Goal: Find specific page/section: Find specific page/section

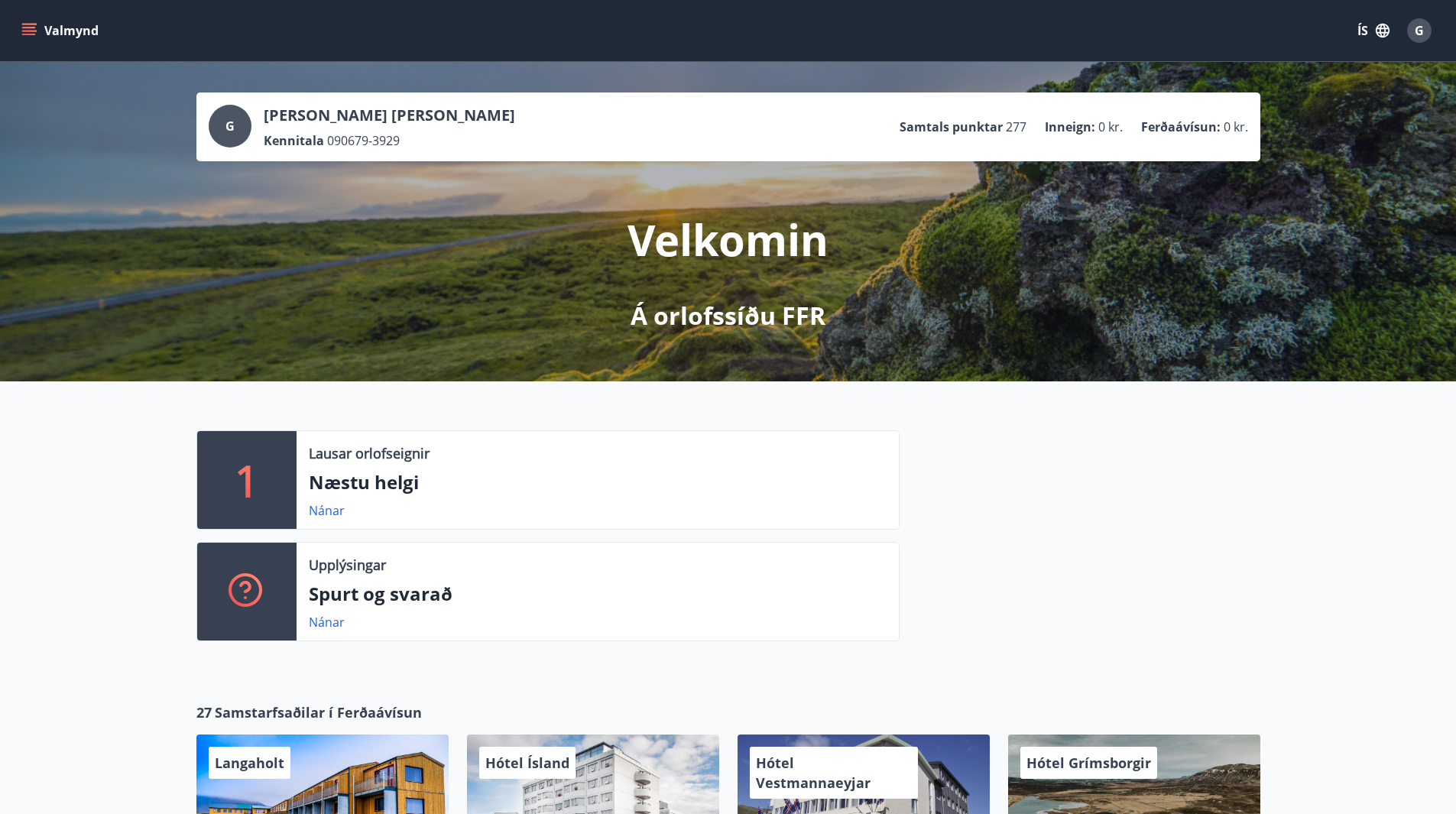
click at [33, 28] on icon "menu" at bounding box center [29, 27] width 14 height 2
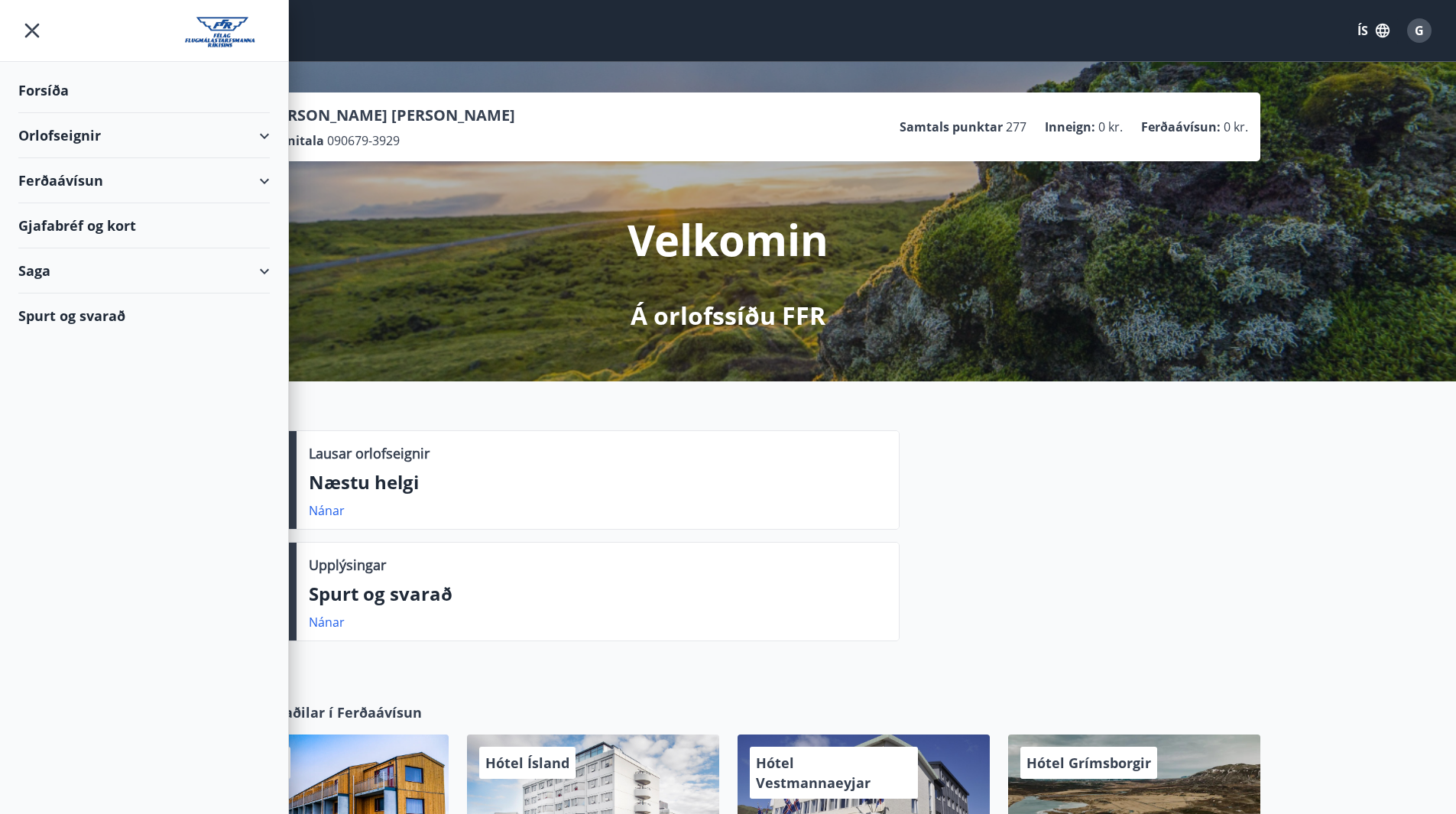
click at [58, 137] on div "Orlofseignir" at bounding box center [144, 136] width 252 height 45
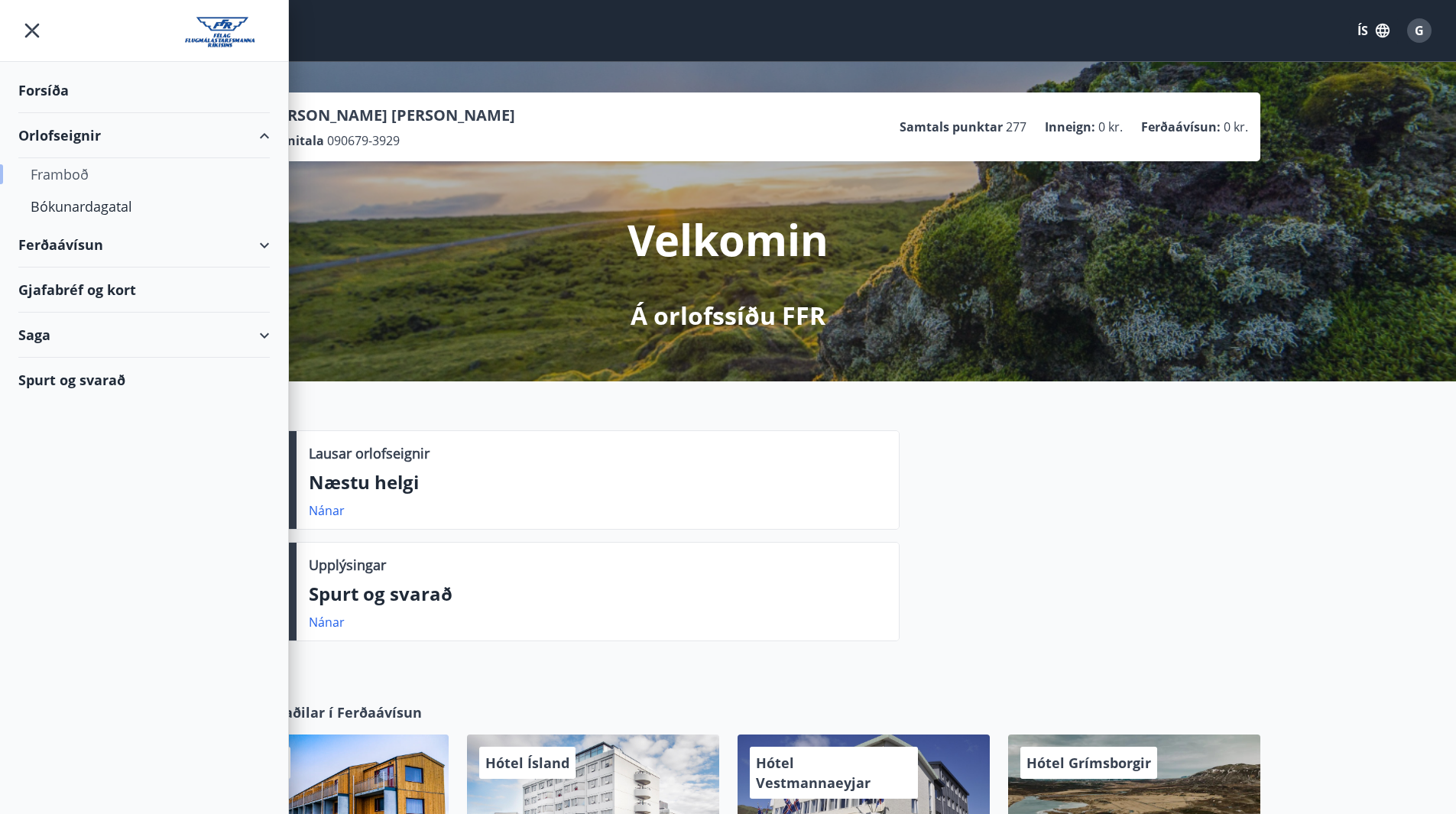
click at [58, 178] on div "Framboð" at bounding box center [144, 174] width 227 height 32
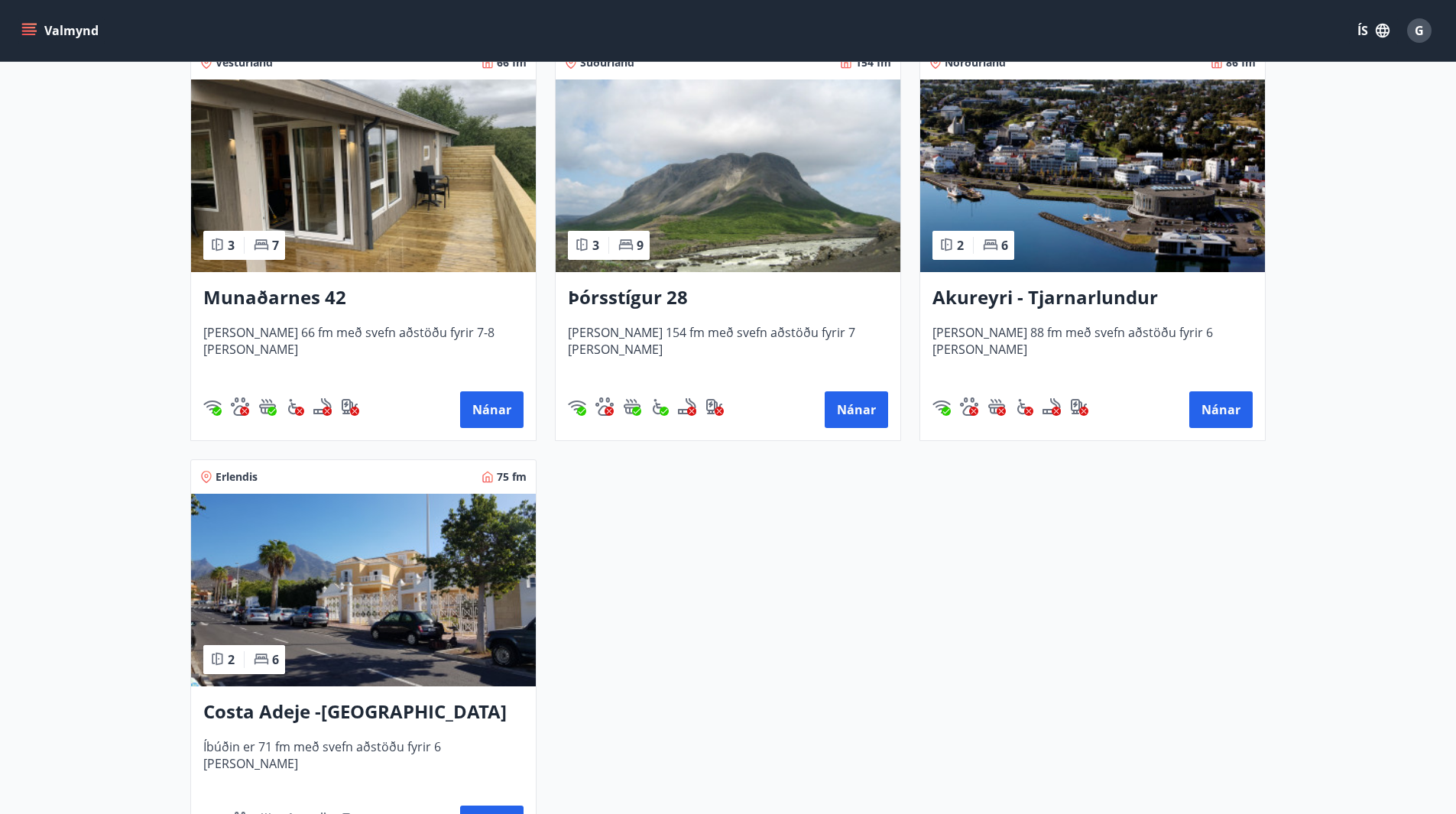
click at [339, 575] on img at bounding box center [363, 590] width 345 height 193
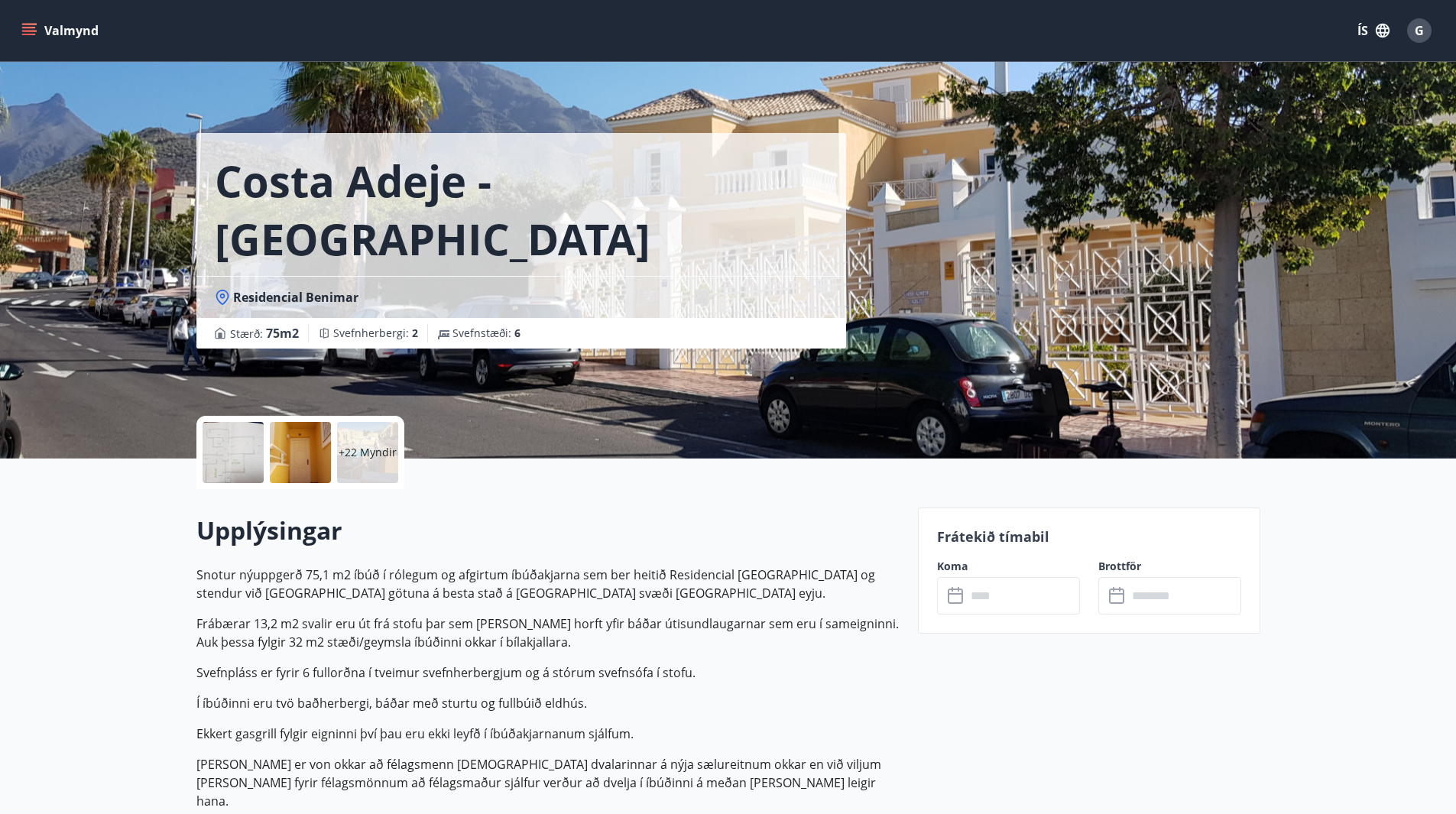
click at [227, 455] on div at bounding box center [233, 452] width 61 height 61
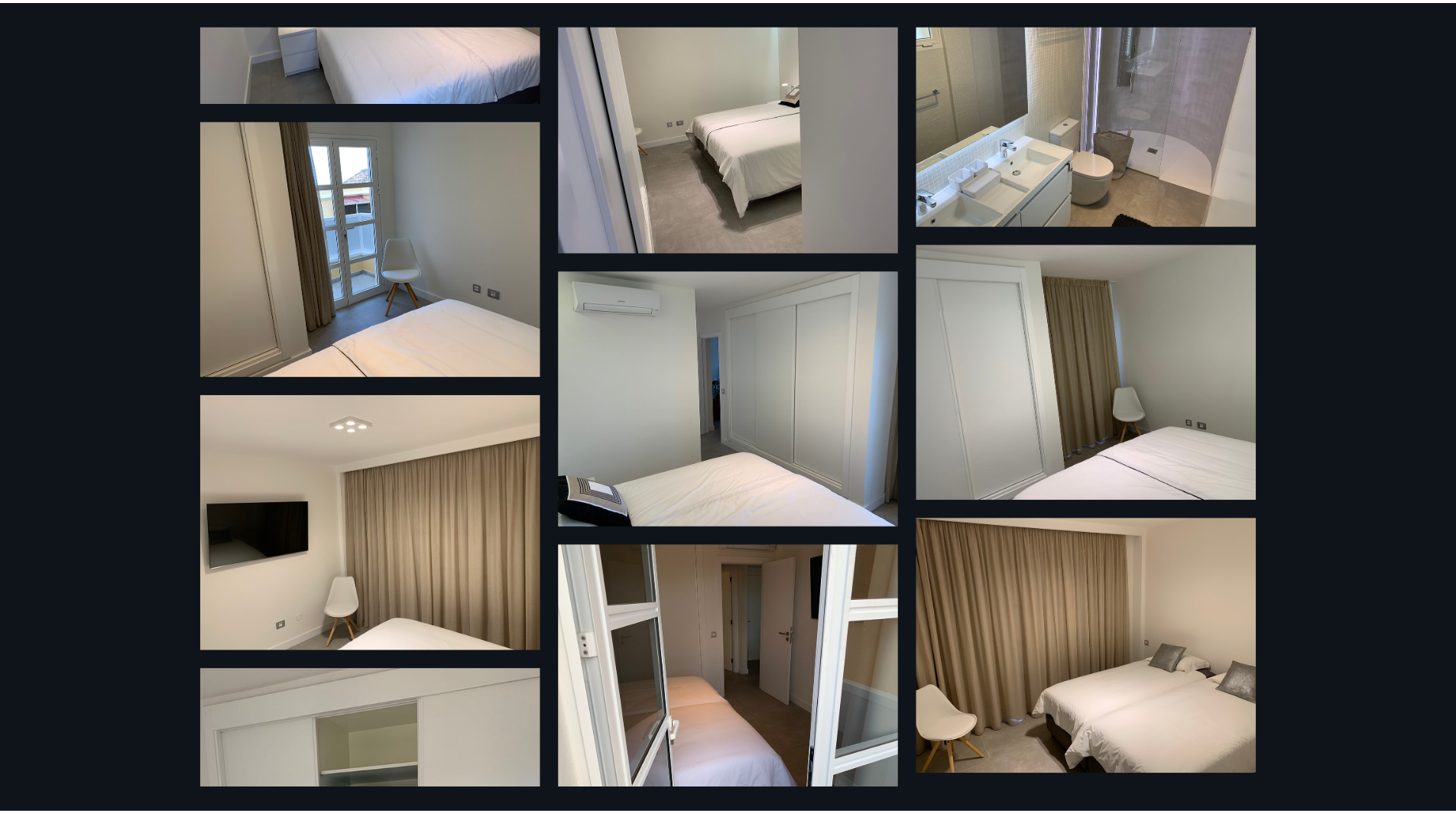
scroll to position [2346, 0]
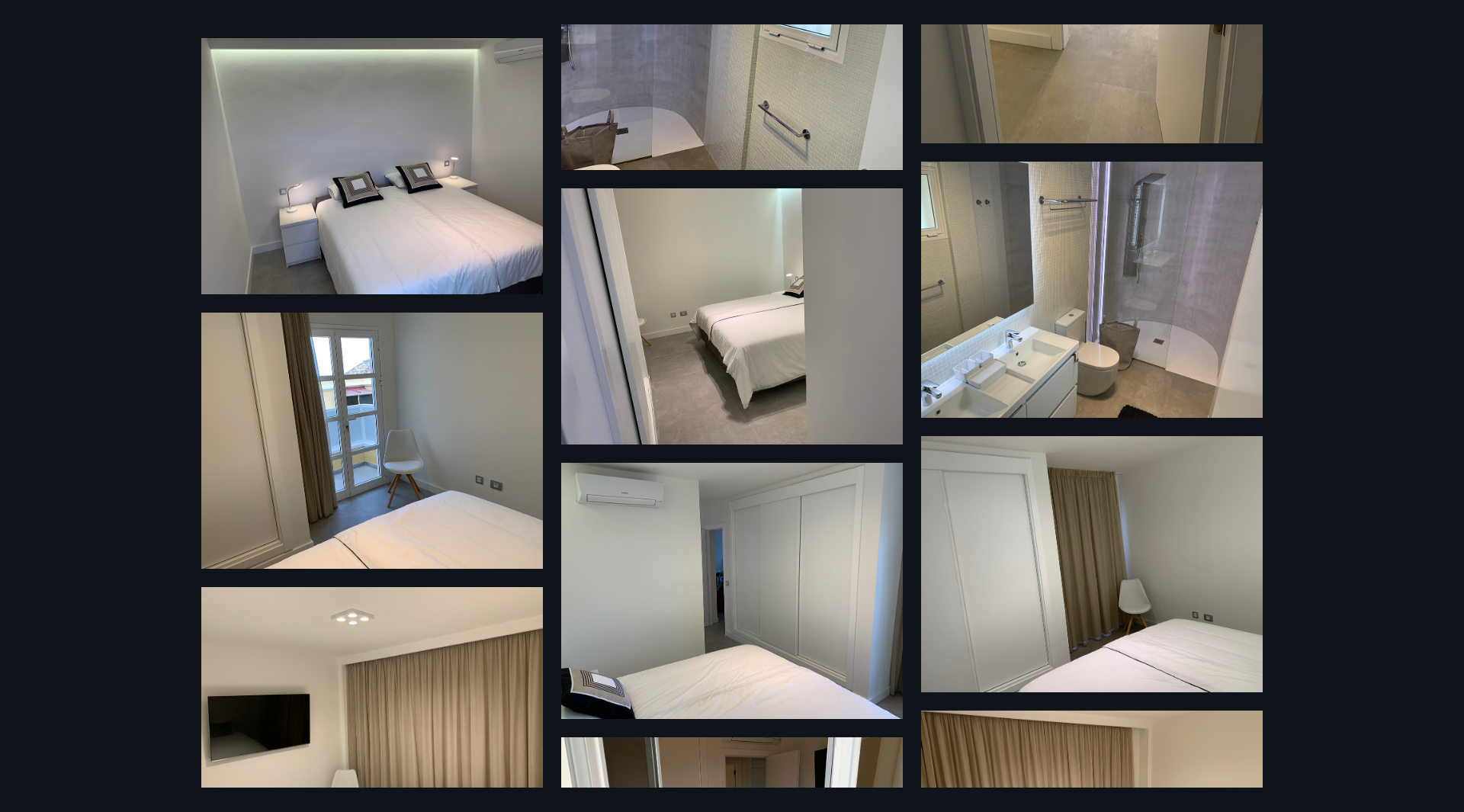
drag, startPoint x: 445, startPoint y: 212, endPoint x: 173, endPoint y: 115, distance: 288.8
click at [132, 273] on div "28 Myndir" at bounding box center [732, 406] width 1464 height 812
